Goal: Task Accomplishment & Management: Use online tool/utility

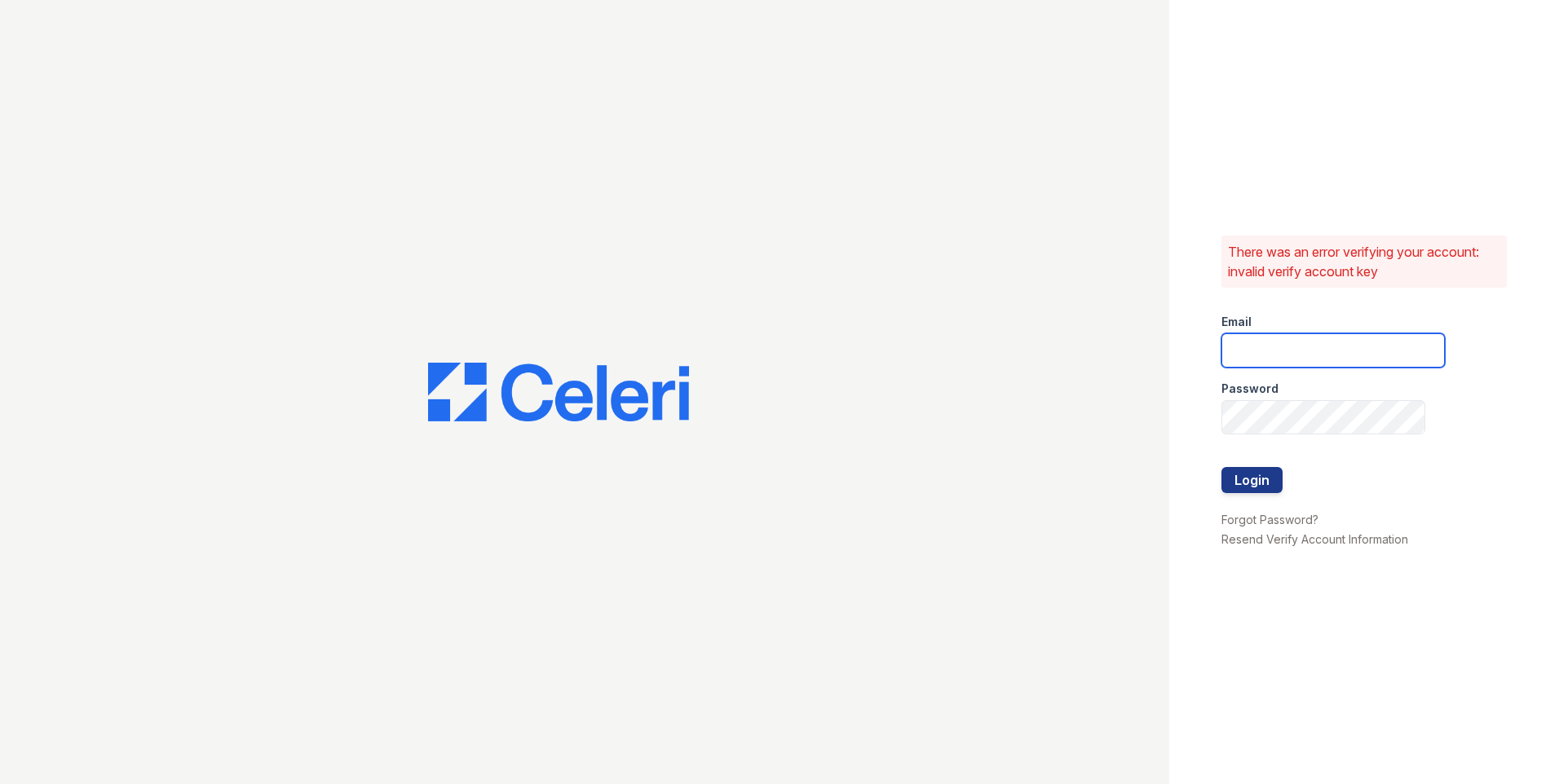
click at [1298, 343] on input "email" at bounding box center [1333, 350] width 223 height 34
type input "[EMAIL_ADDRESS][DOMAIN_NAME]"
click at [1263, 475] on button "Login" at bounding box center [1252, 480] width 61 height 26
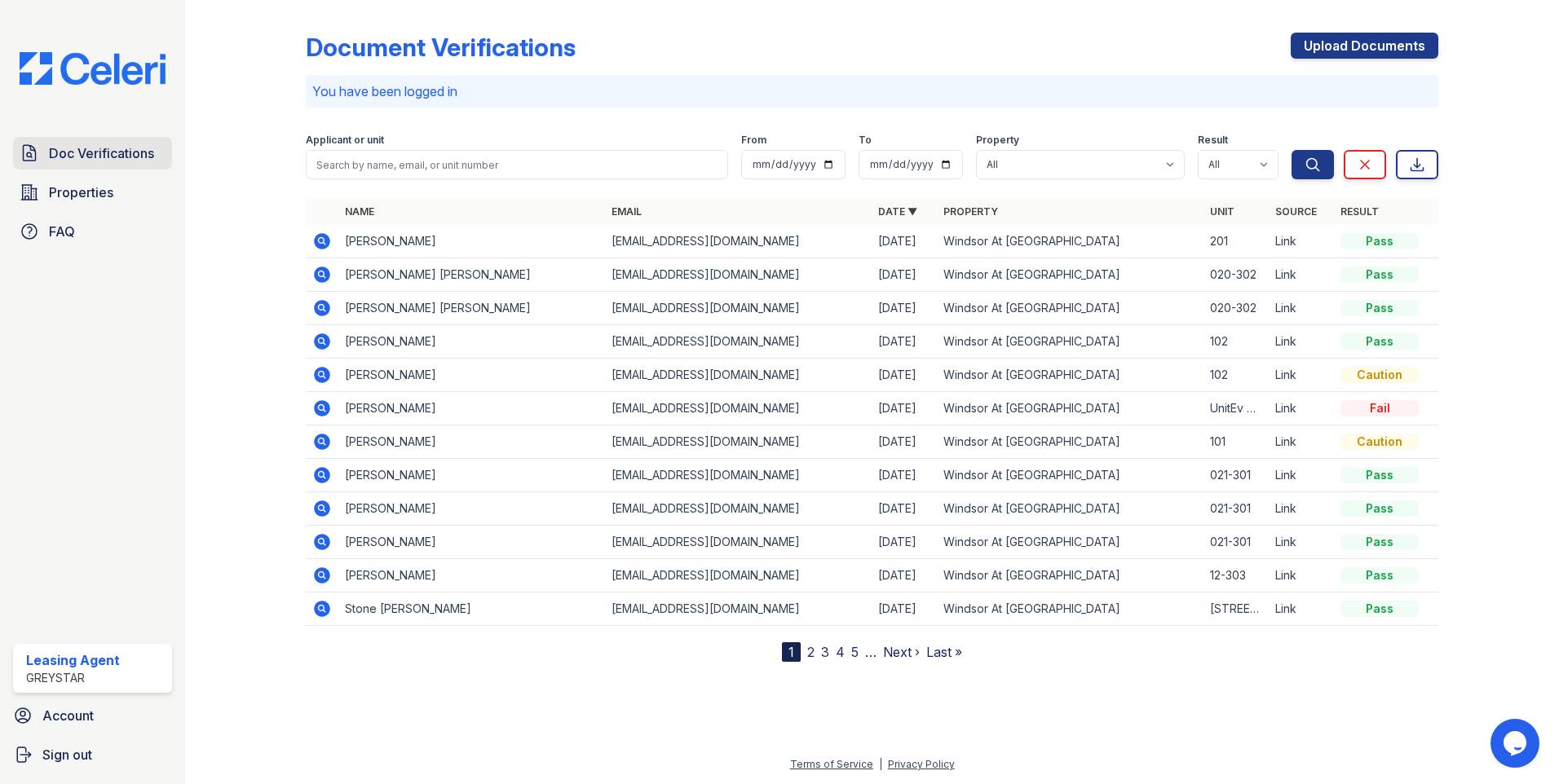
click at [122, 157] on span "Doc Verifications" at bounding box center [101, 153] width 105 height 20
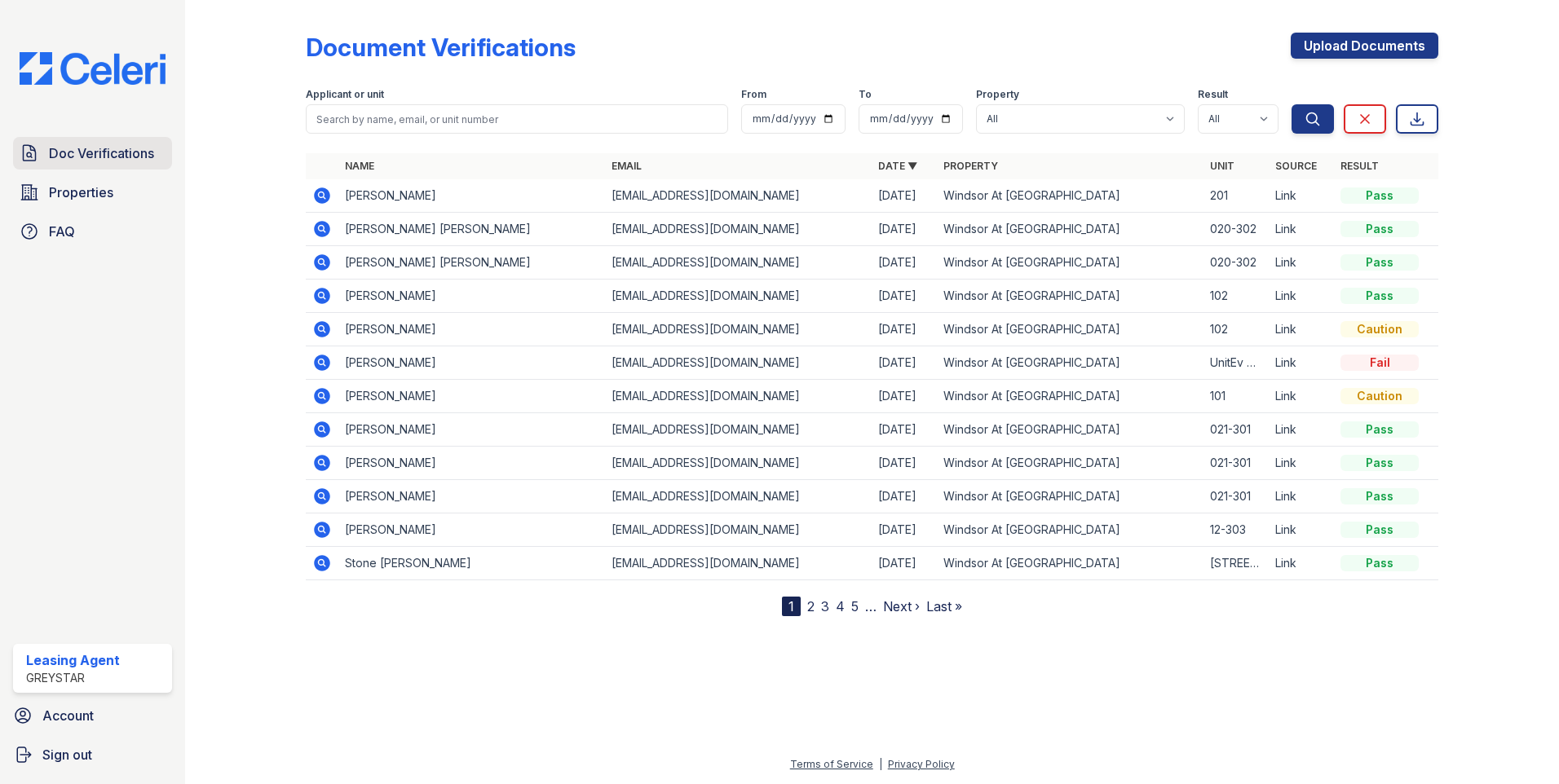
click at [101, 150] on span "Doc Verifications" at bounding box center [101, 153] width 105 height 20
click at [101, 204] on link "Properties" at bounding box center [93, 192] width 159 height 33
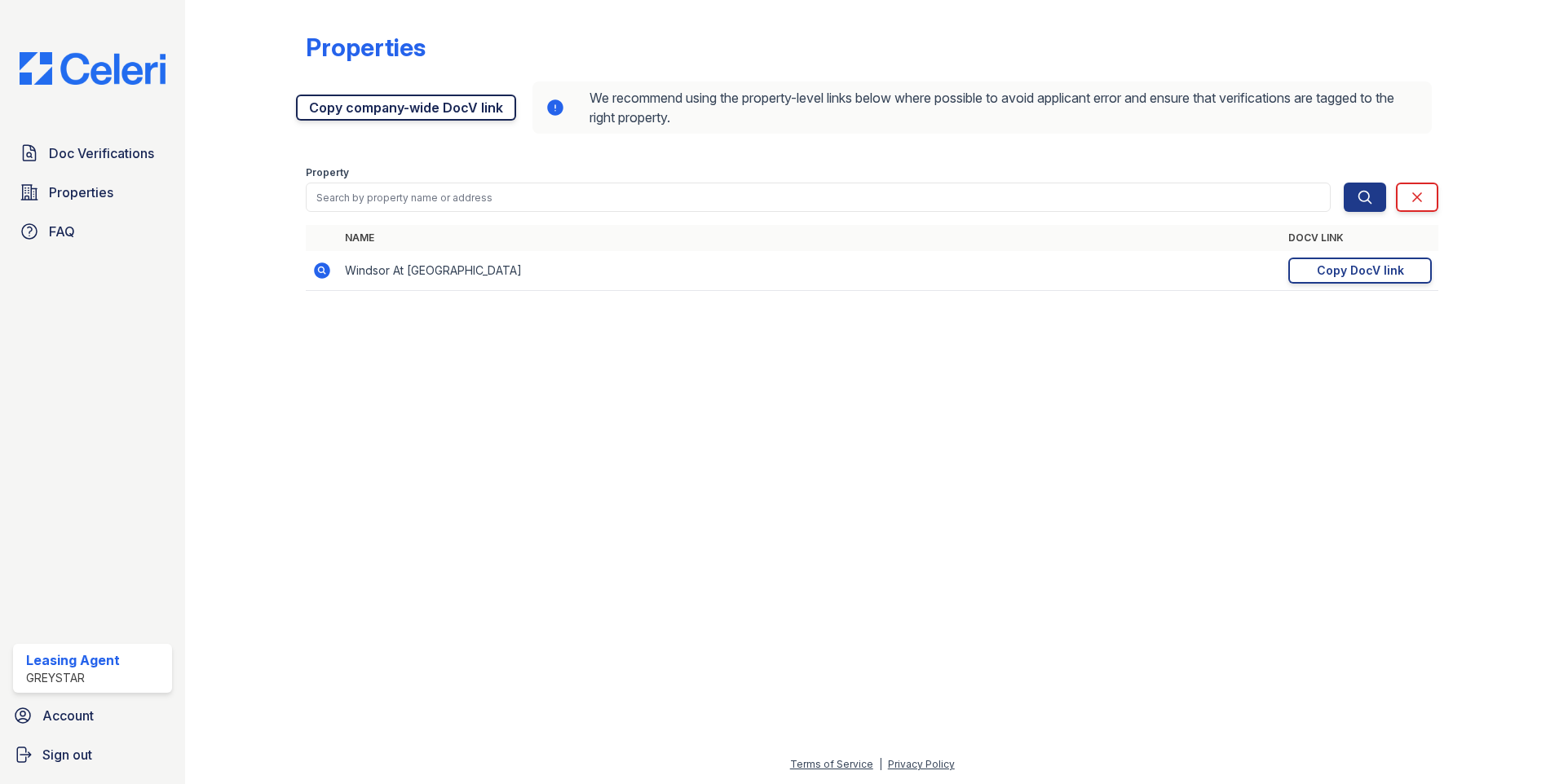
click at [370, 109] on link "Copy company-wide DocV link" at bounding box center [405, 107] width 220 height 26
